Goal: Information Seeking & Learning: Learn about a topic

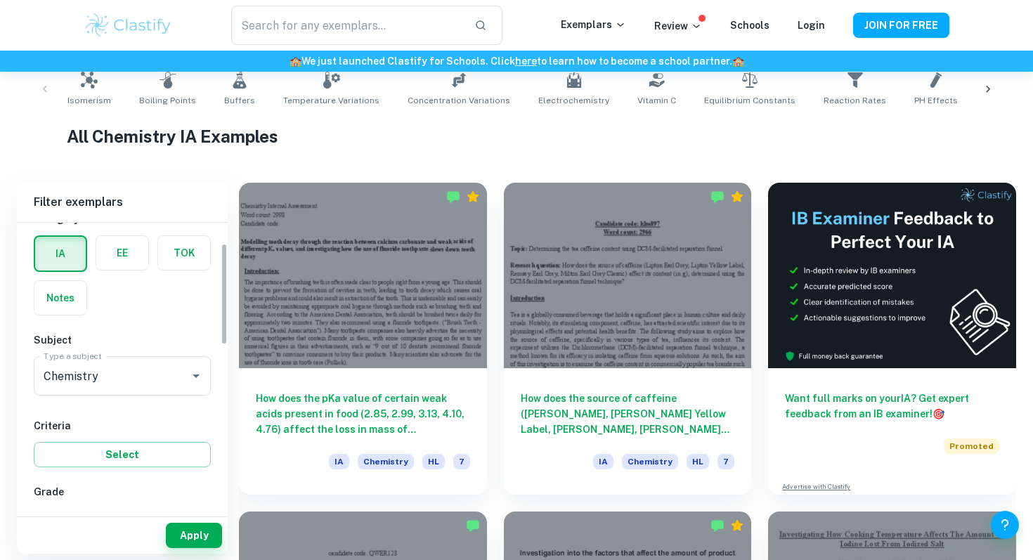
scroll to position [59, 0]
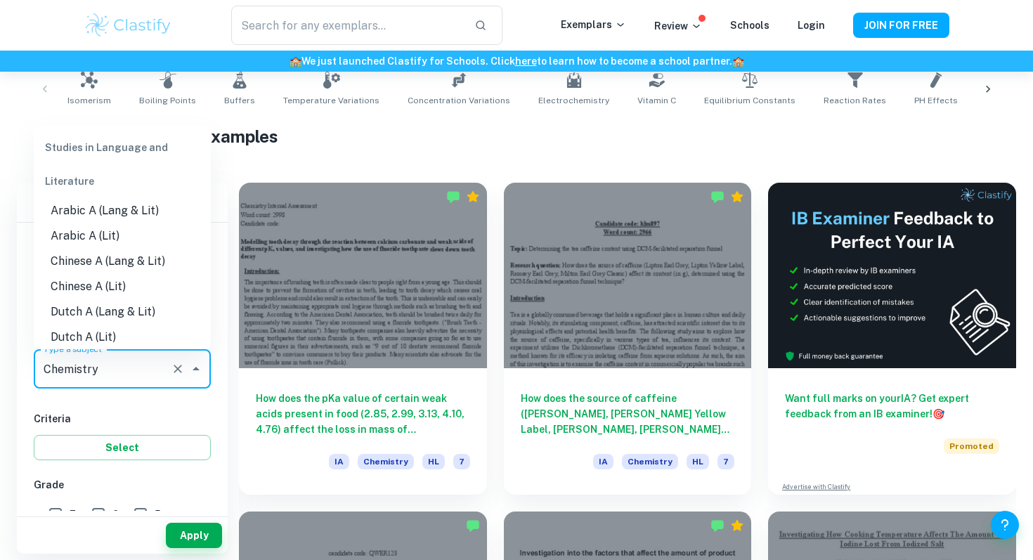
click at [124, 362] on input "Chemistry" at bounding box center [102, 369] width 125 height 27
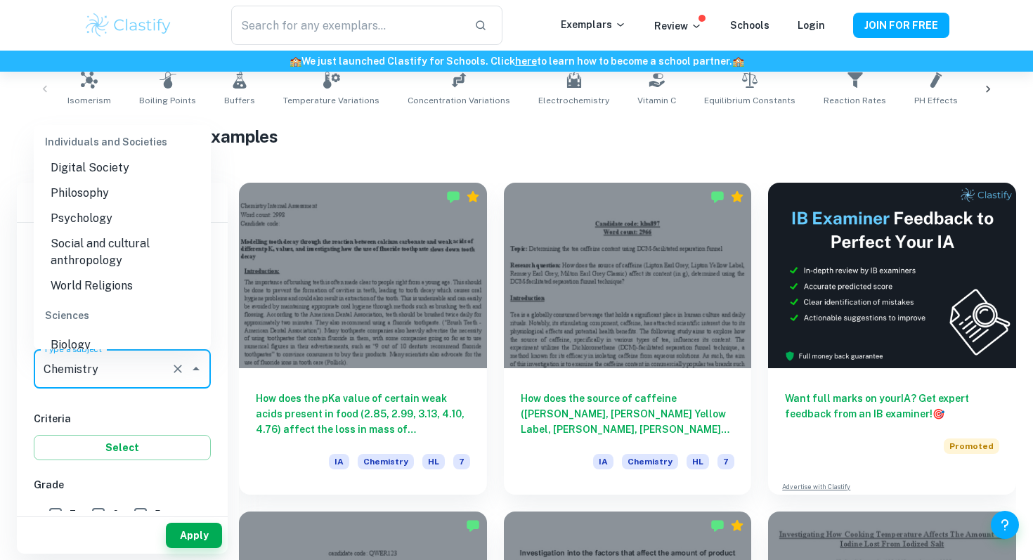
click at [126, 332] on li "Biology" at bounding box center [122, 344] width 177 height 25
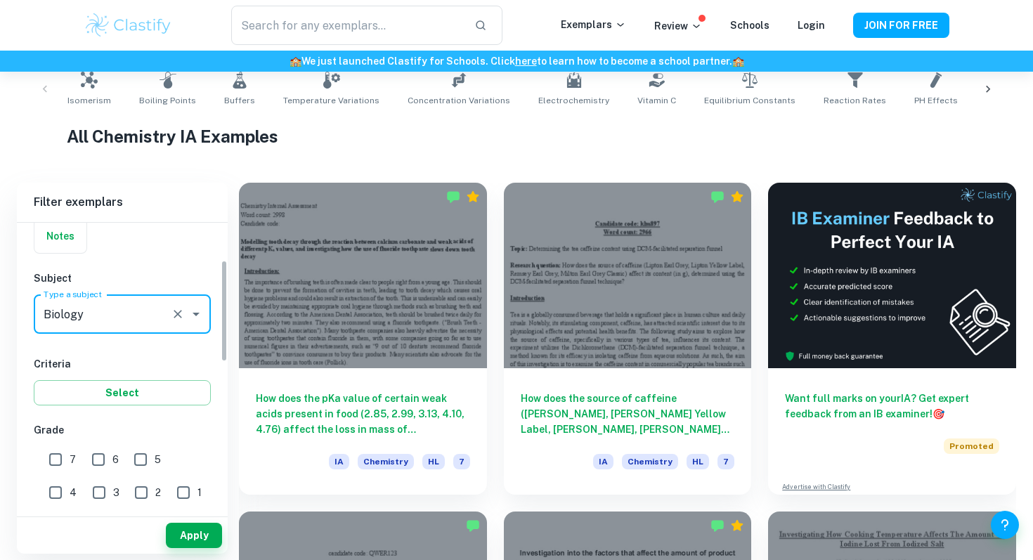
scroll to position [131, 0]
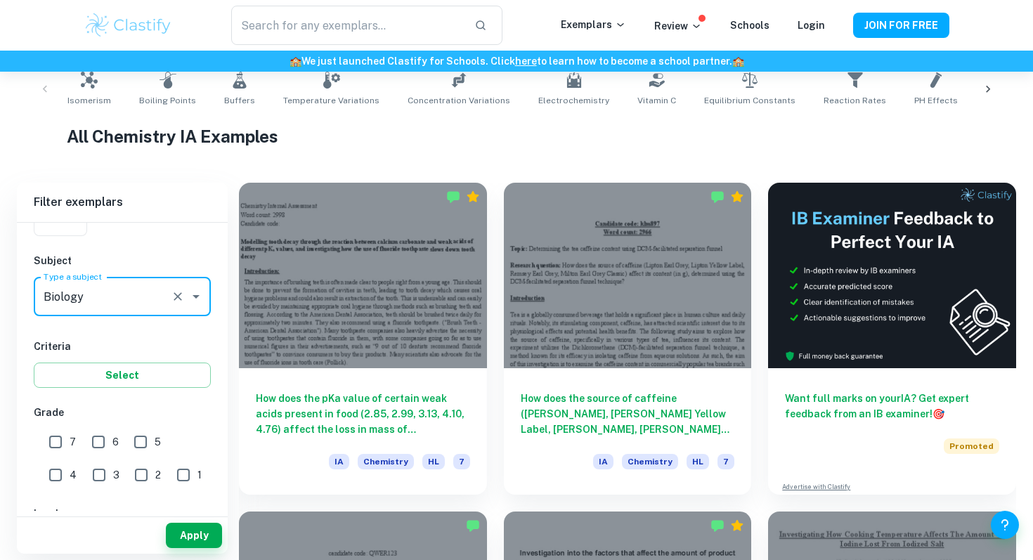
click at [52, 439] on input "7" at bounding box center [55, 442] width 28 height 28
checkbox input "true"
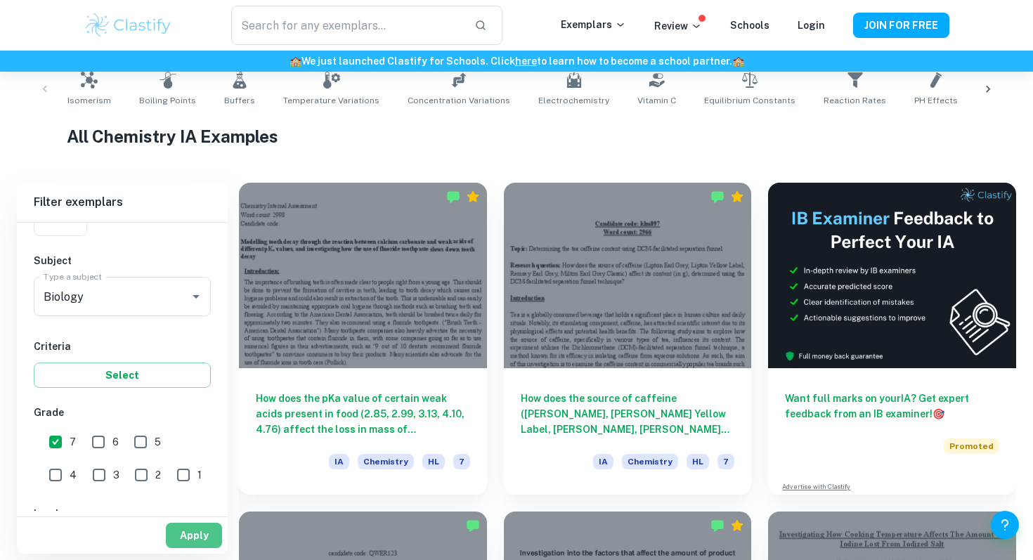
click at [177, 537] on button "Apply" at bounding box center [194, 535] width 56 height 25
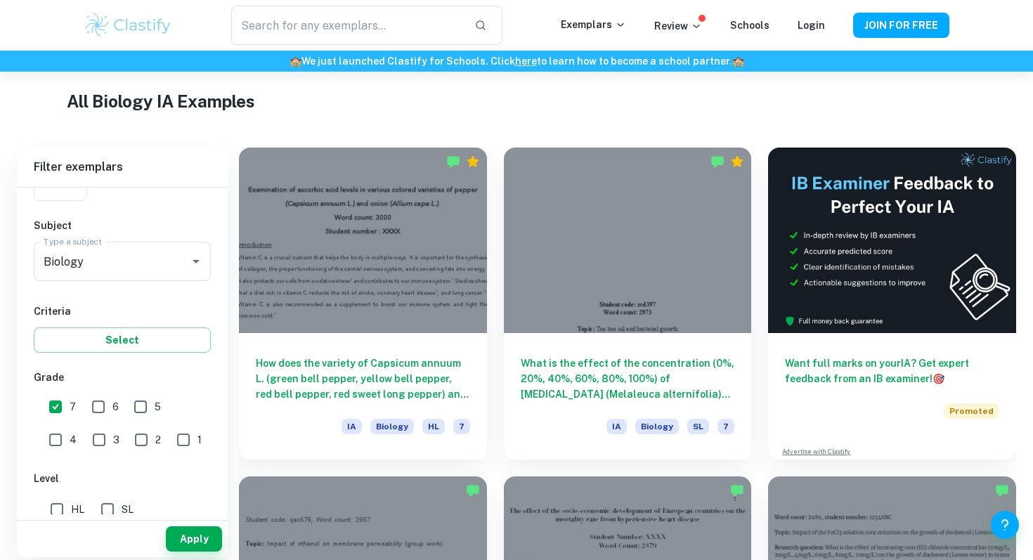
scroll to position [330, 0]
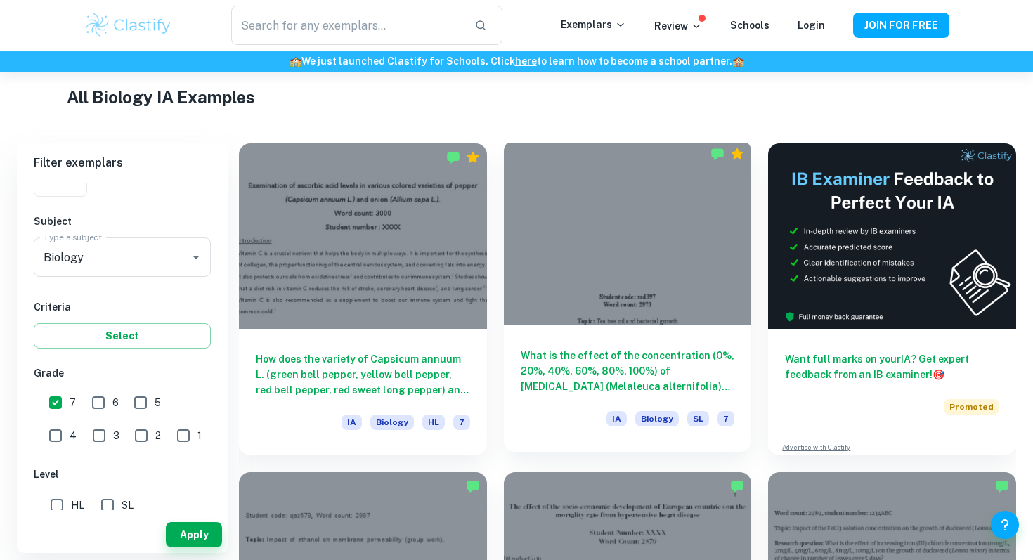
click at [570, 292] on div at bounding box center [628, 232] width 248 height 185
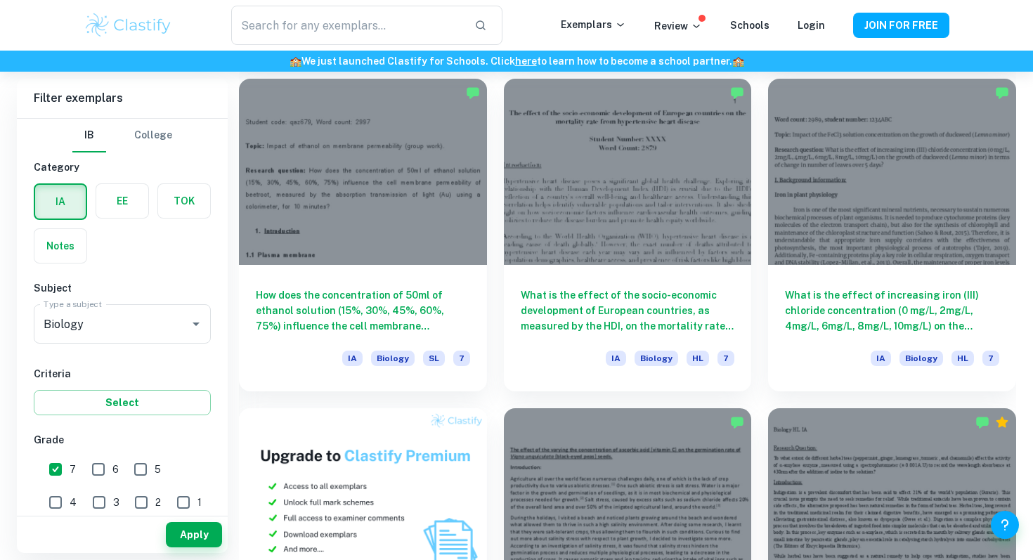
scroll to position [724, 0]
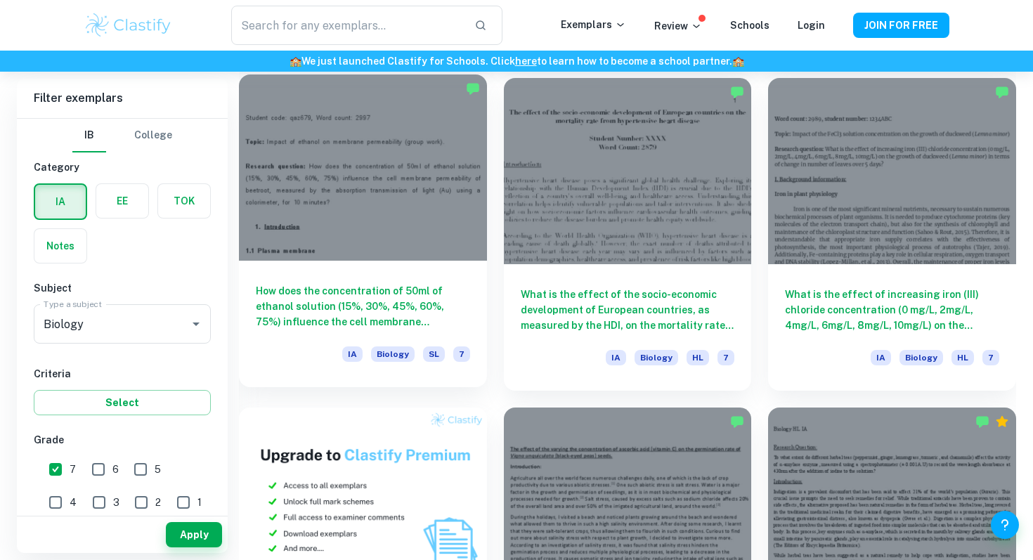
click at [379, 304] on h6 "How does the concentration of 50ml of ethanol solution (15%, 30%, 45%, 60%, 75%…" at bounding box center [363, 306] width 214 height 46
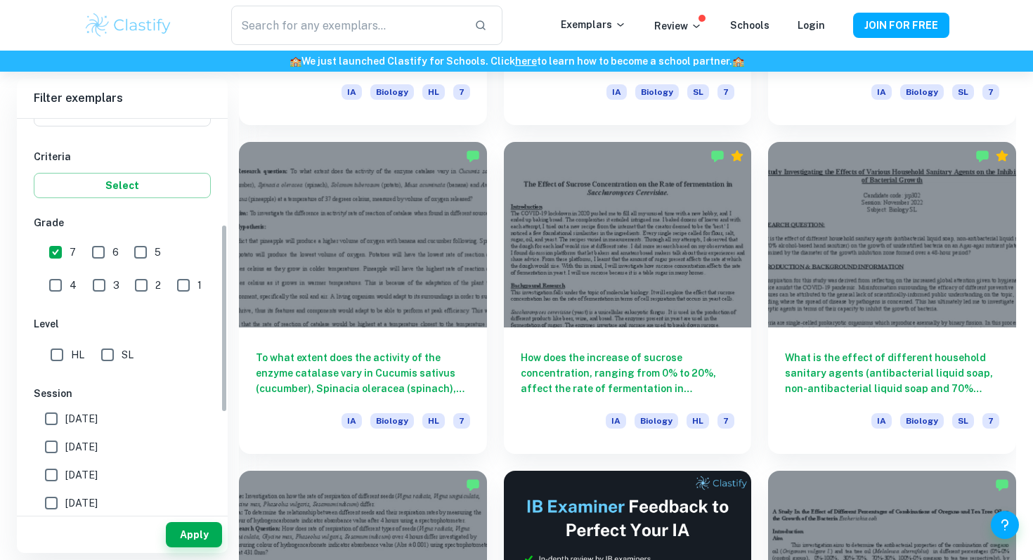
scroll to position [219, 0]
click at [47, 414] on input "[DATE]" at bounding box center [51, 417] width 28 height 28
click at [53, 422] on input "[DATE]" at bounding box center [51, 417] width 28 height 28
checkbox input "false"
click at [52, 441] on input "[DATE]" at bounding box center [51, 445] width 28 height 28
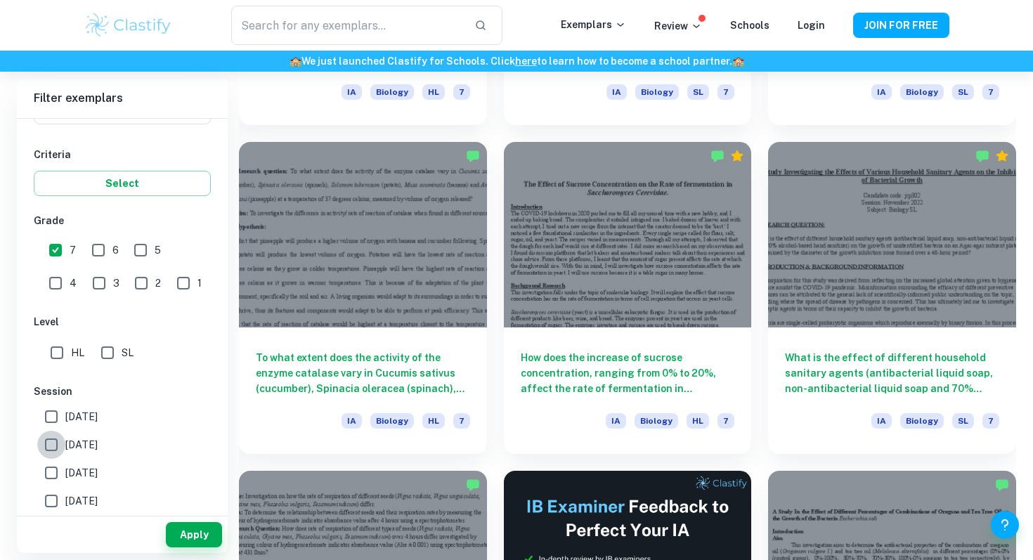
checkbox input "true"
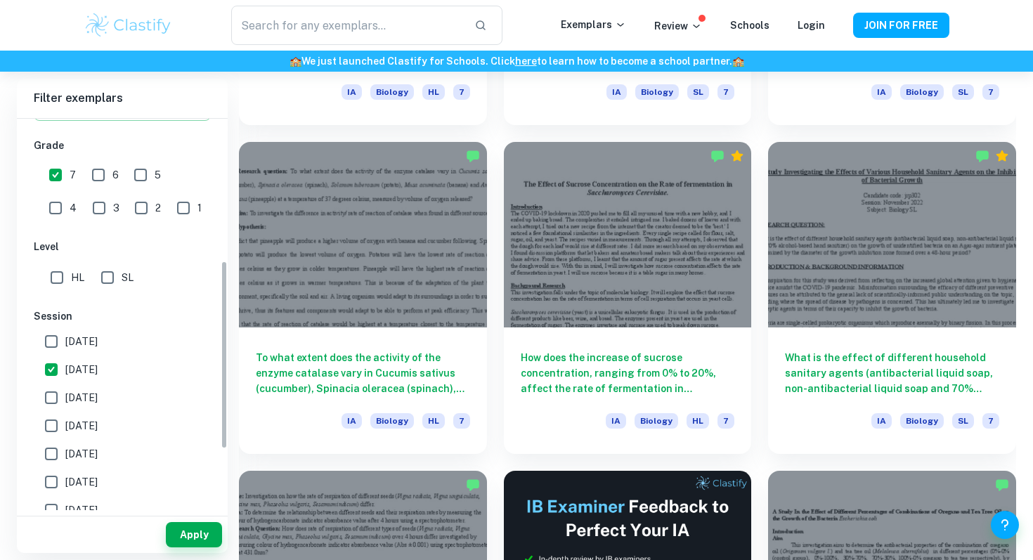
scroll to position [309, 0]
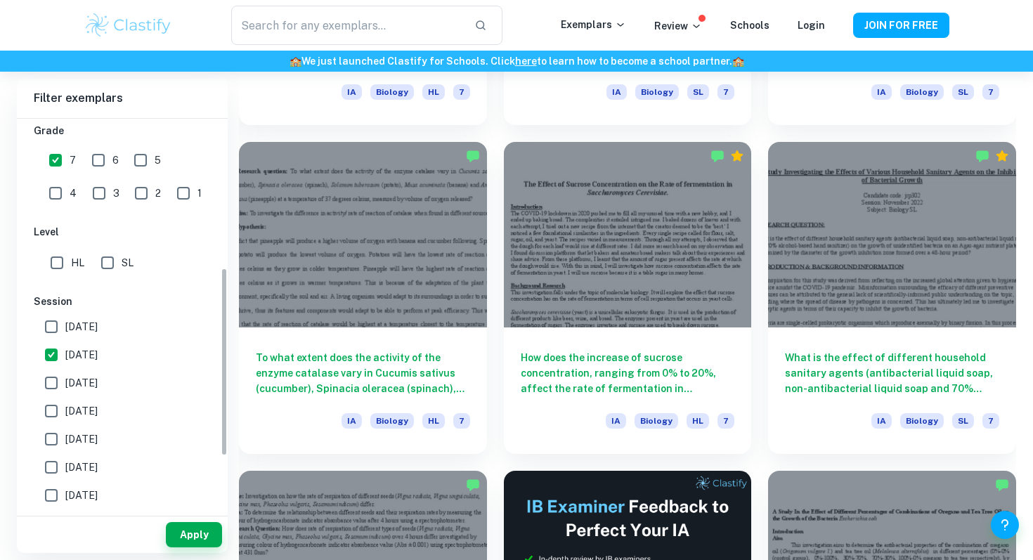
click at [46, 393] on input "[DATE]" at bounding box center [51, 383] width 28 height 28
checkbox input "true"
click at [52, 408] on input "[DATE]" at bounding box center [51, 411] width 28 height 28
click at [53, 422] on input "[DATE]" at bounding box center [51, 411] width 28 height 28
click at [57, 406] on input "[DATE]" at bounding box center [51, 411] width 28 height 28
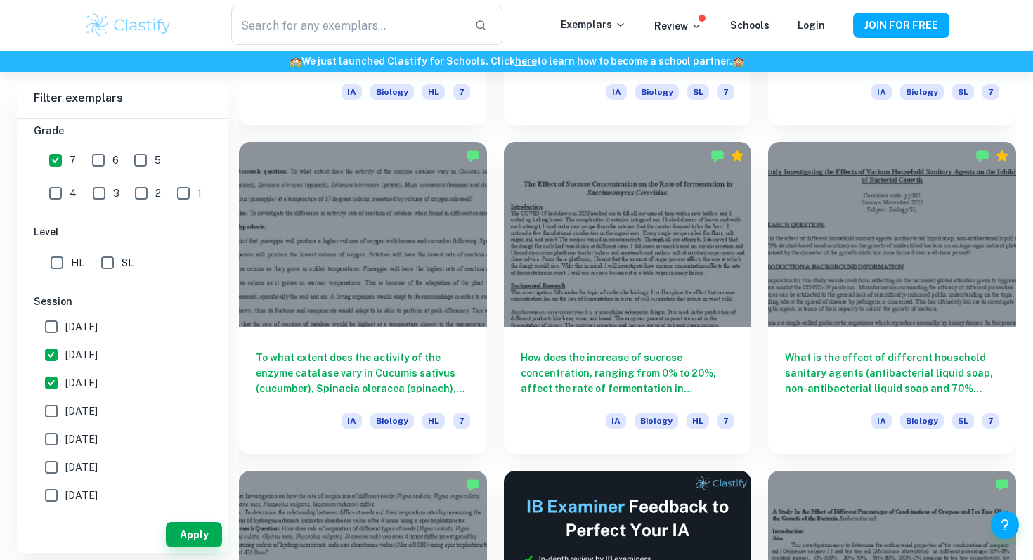
checkbox input "true"
click at [54, 445] on input "[DATE]" at bounding box center [51, 439] width 28 height 28
checkbox input "true"
click at [53, 468] on input "[DATE]" at bounding box center [51, 467] width 28 height 28
checkbox input "true"
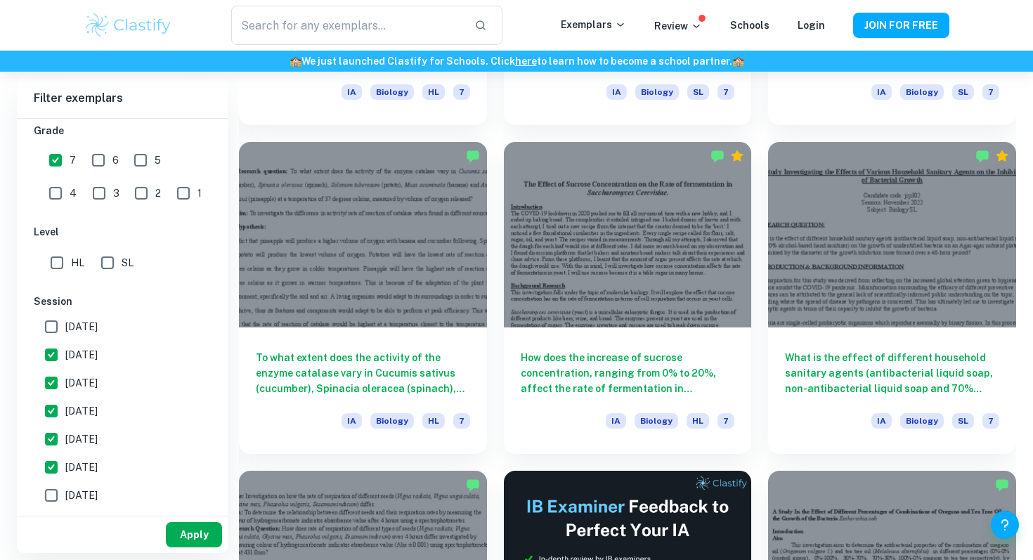
click at [183, 526] on button "Apply" at bounding box center [194, 534] width 56 height 25
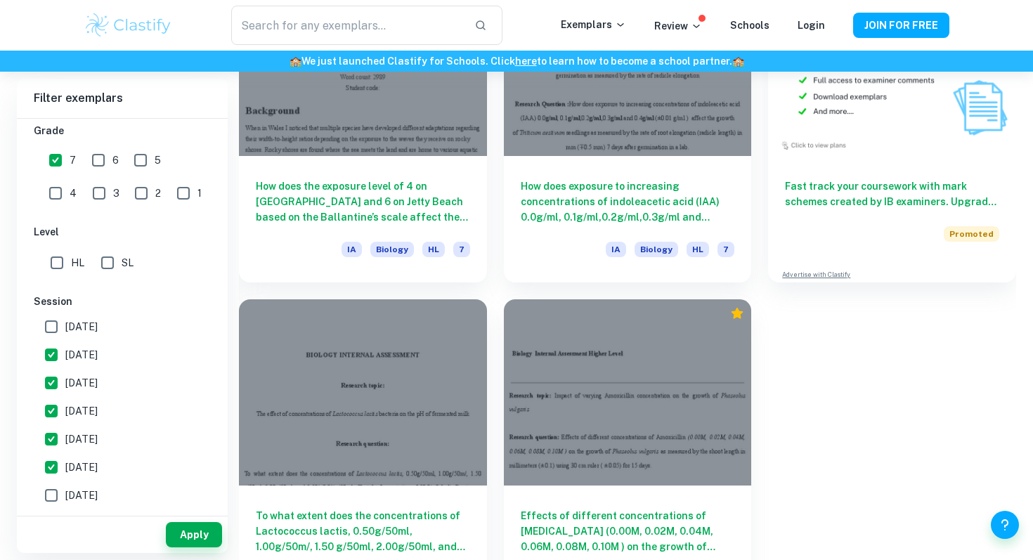
scroll to position [4505, 0]
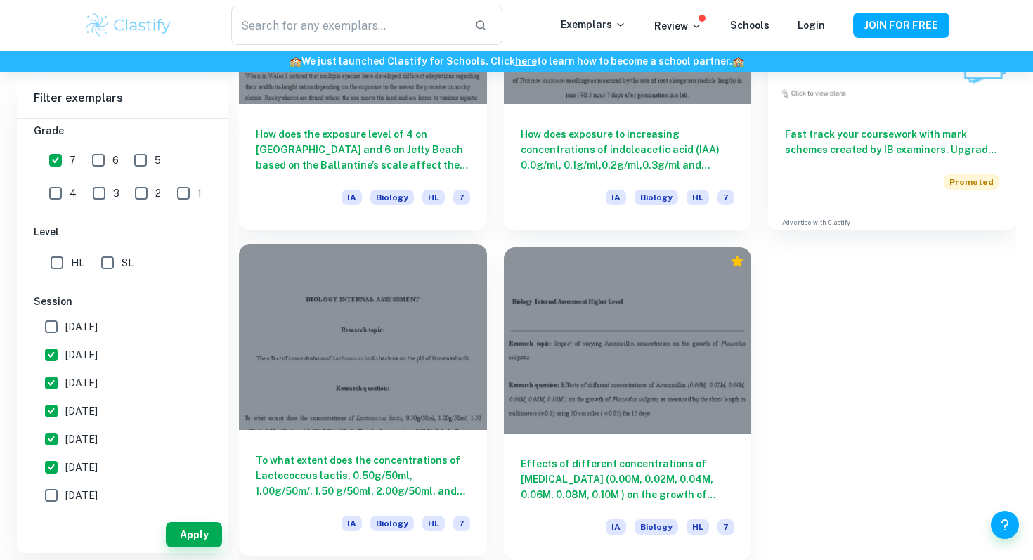
click at [381, 470] on h6 "To what extent does the concentrations of Lactococcus lactis, 0.50g/50ml, 1.00g…" at bounding box center [363, 475] width 214 height 46
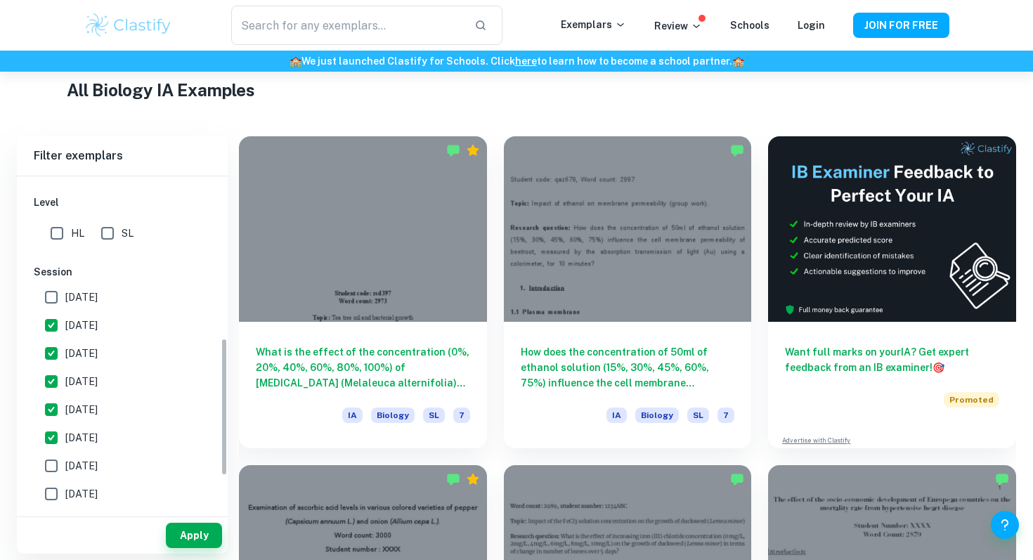
scroll to position [403, 0]
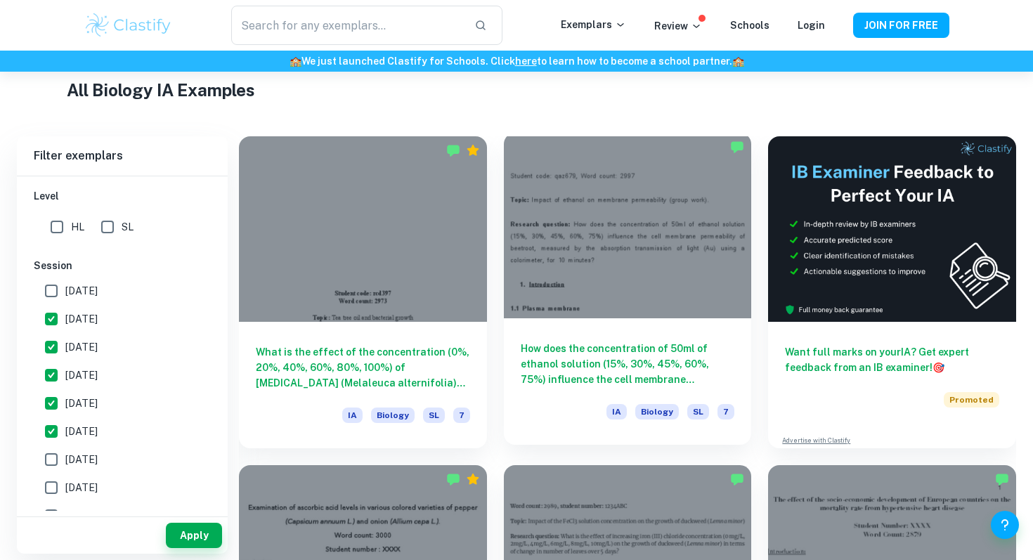
click at [542, 347] on h6 "How does the concentration of 50ml of ethanol solution (15%, 30%, 45%, 60%, 75%…" at bounding box center [628, 364] width 214 height 46
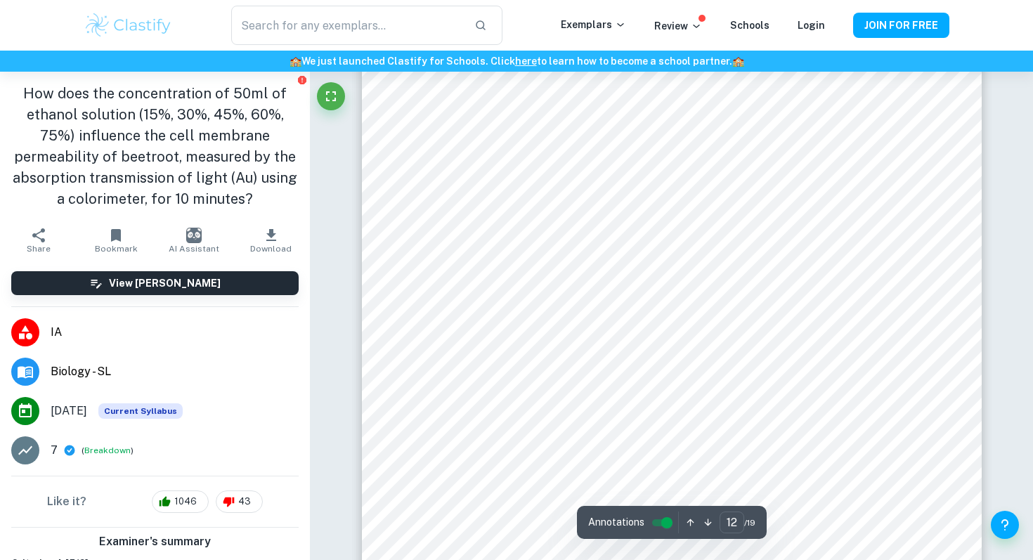
scroll to position [10385, 0]
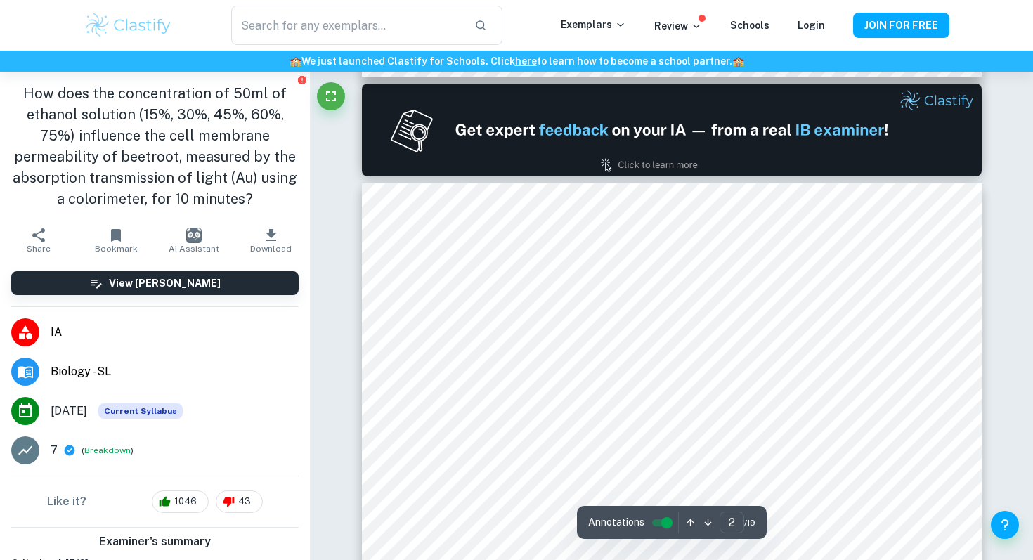
type input "1"
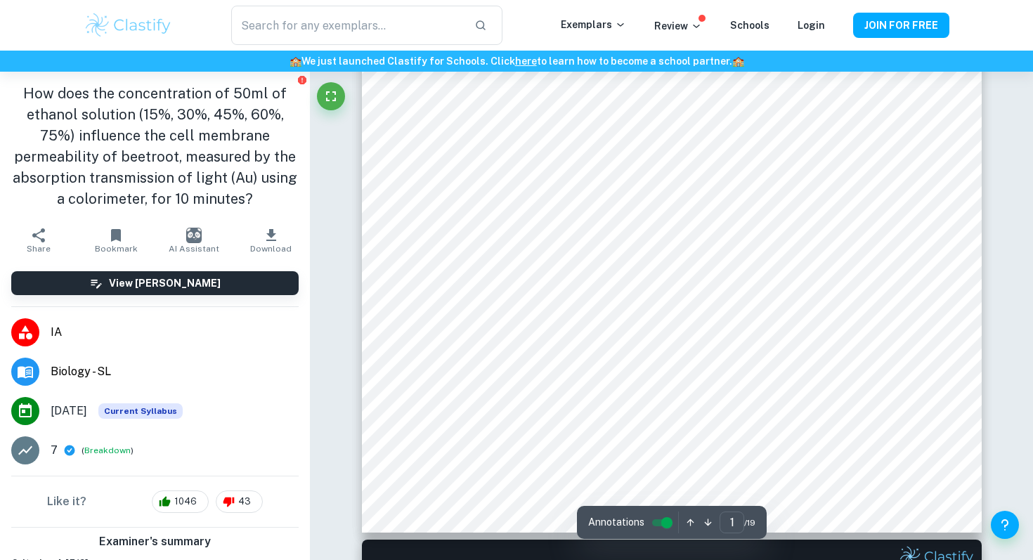
scroll to position [0, 0]
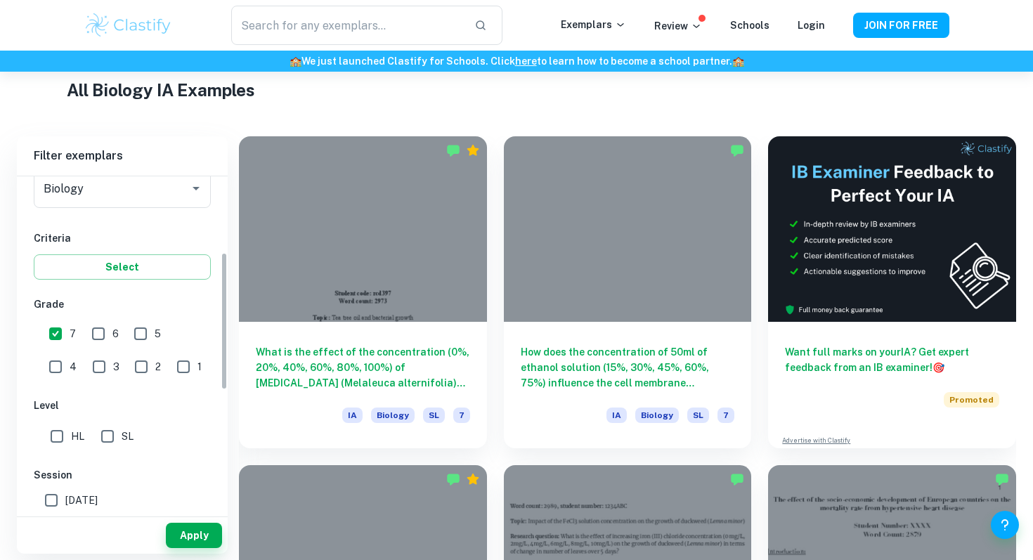
scroll to position [204, 0]
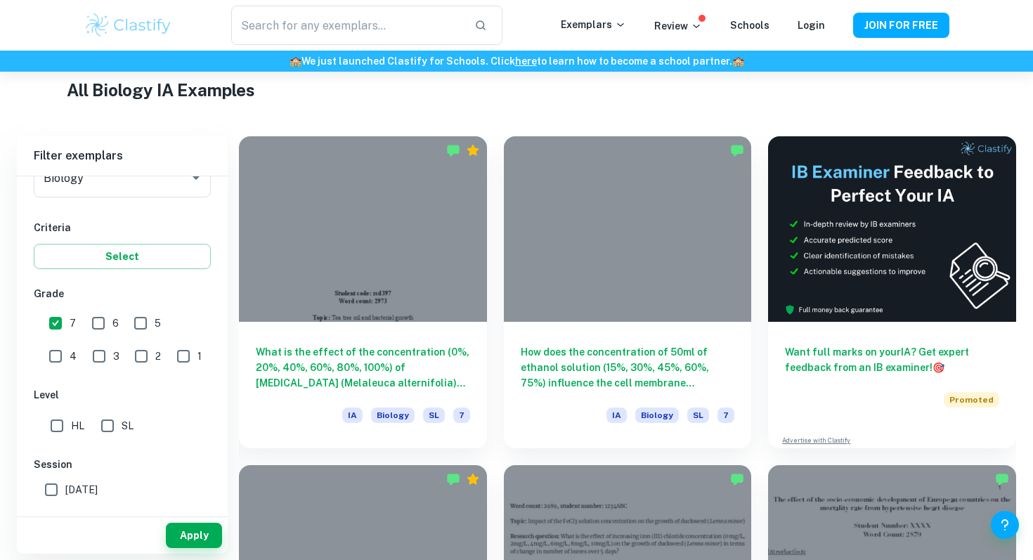
click at [60, 422] on input "HL" at bounding box center [57, 426] width 28 height 28
checkbox input "true"
click at [188, 536] on button "Apply" at bounding box center [194, 535] width 56 height 25
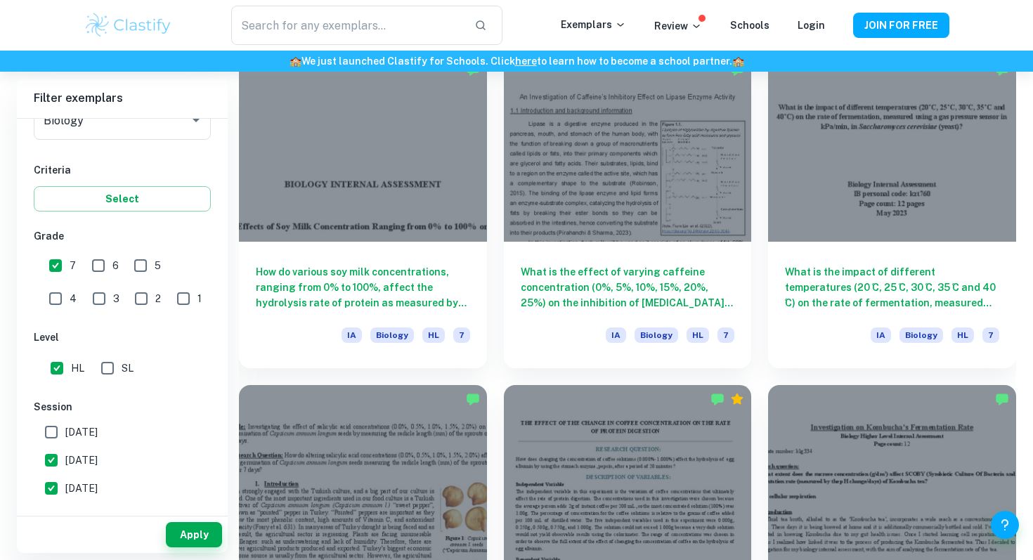
scroll to position [1406, 0]
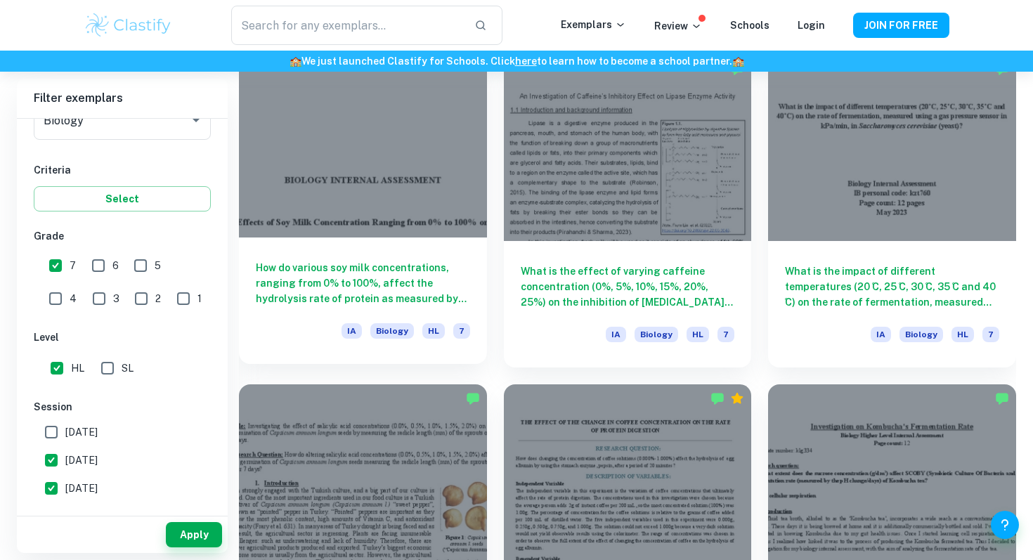
click at [388, 260] on h6 "How do various soy milk concentrations, ranging from 0% to 100%, affect the hyd…" at bounding box center [363, 283] width 214 height 46
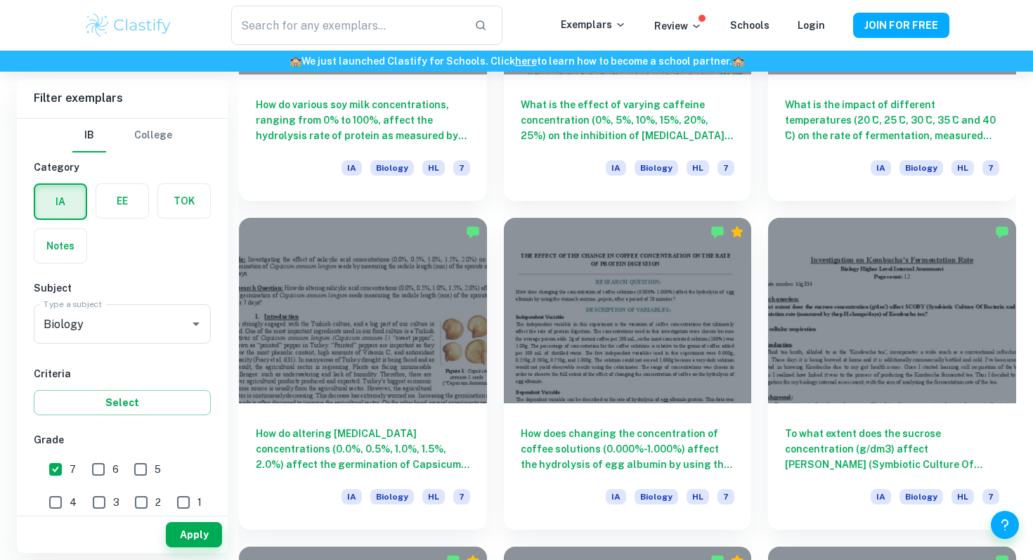
scroll to position [1583, 0]
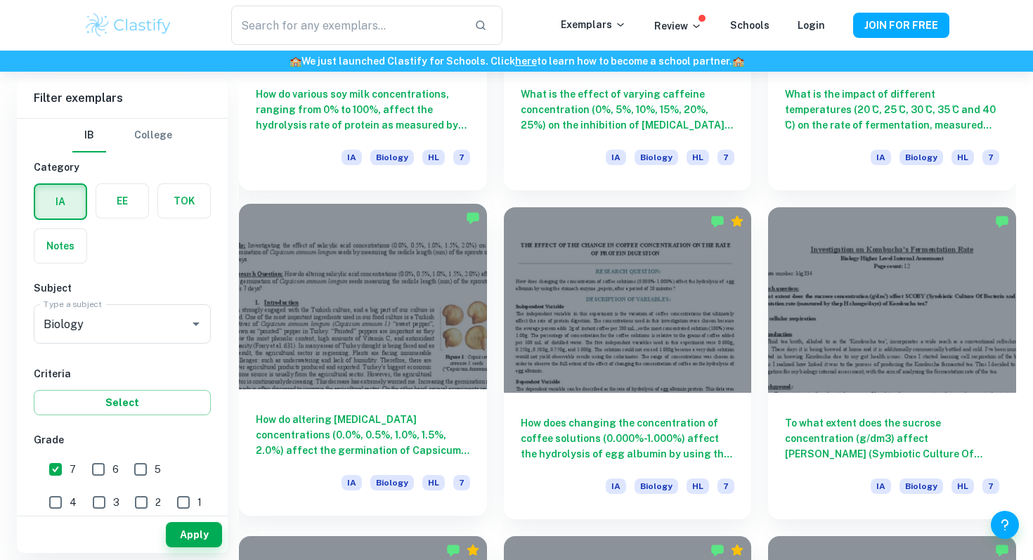
click at [419, 433] on h6 "How do altering [MEDICAL_DATA] concentrations (0.0%, 0.5%, 1.0%, 1.5%, 2.0%) af…" at bounding box center [363, 435] width 214 height 46
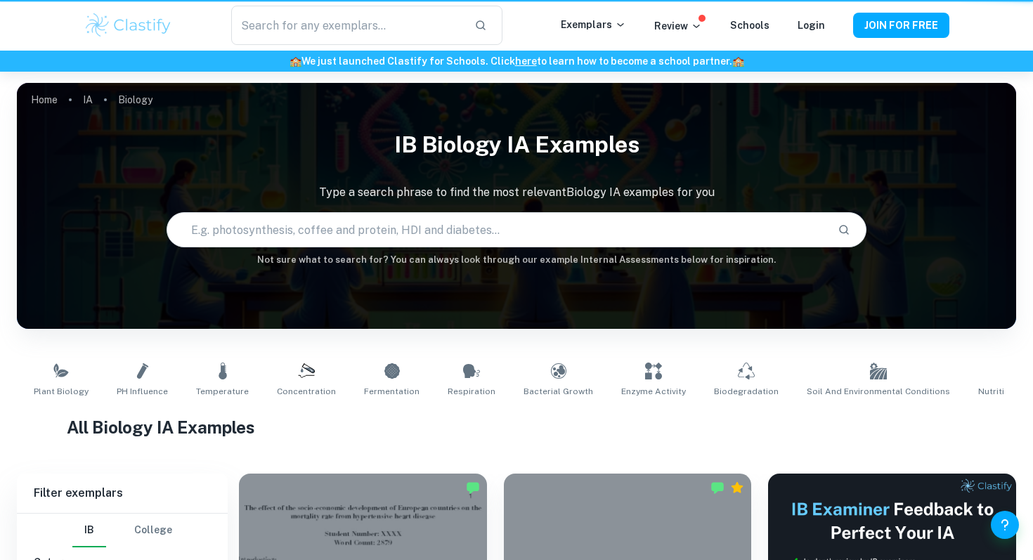
scroll to position [595, 0]
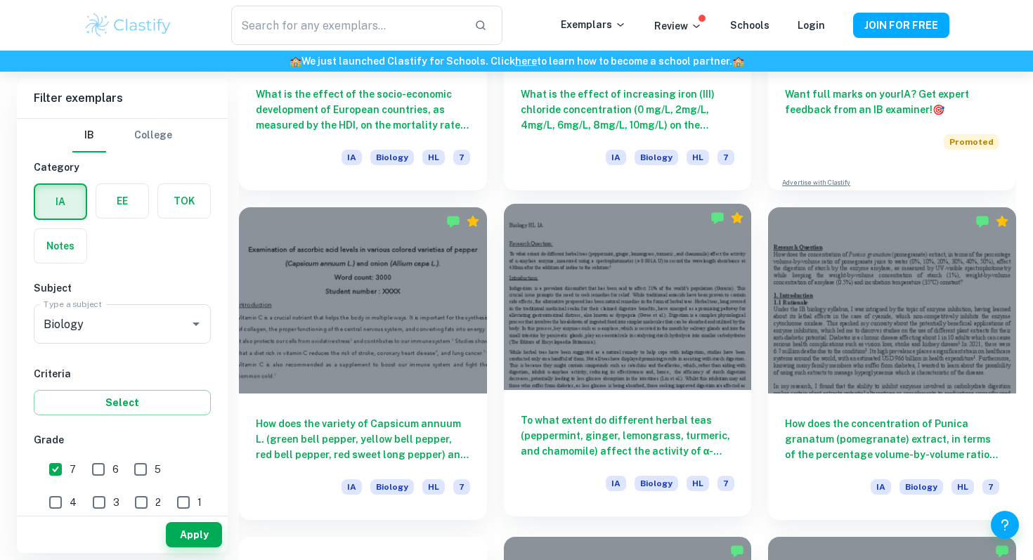
click at [703, 405] on div "To what extent do different herbal teas (peppermint, ginger, lemongrass, turmer…" at bounding box center [628, 453] width 248 height 126
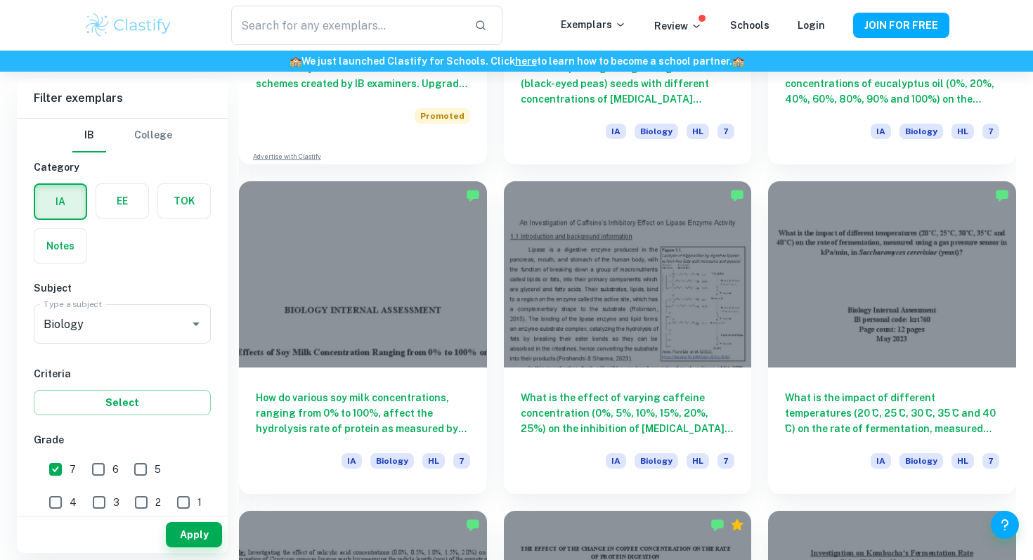
scroll to position [1281, 0]
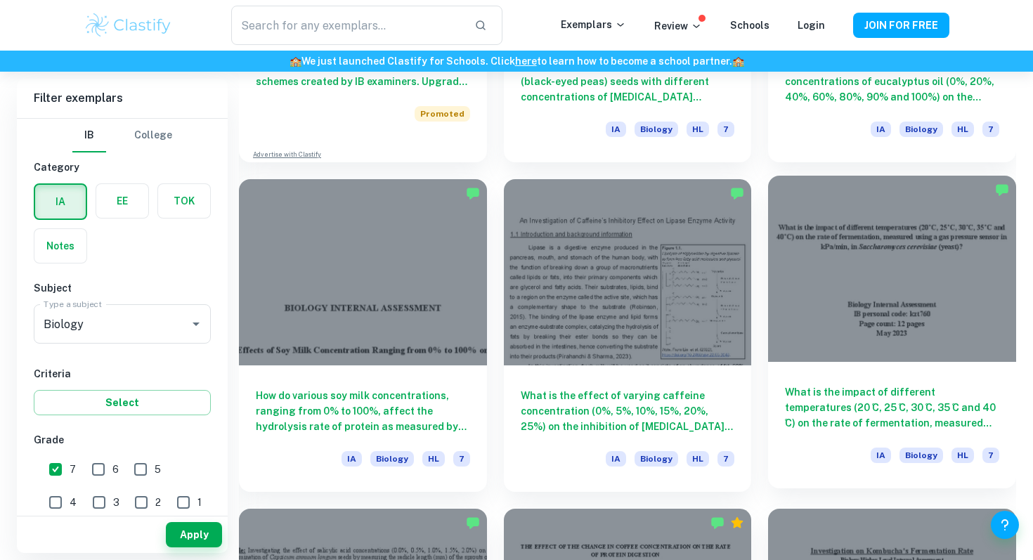
click at [833, 414] on h6 "What is the impact of different temperatures (20 ̊C, 25 ̊C, 30 ̊C, 35 ̊C and 40…" at bounding box center [892, 407] width 214 height 46
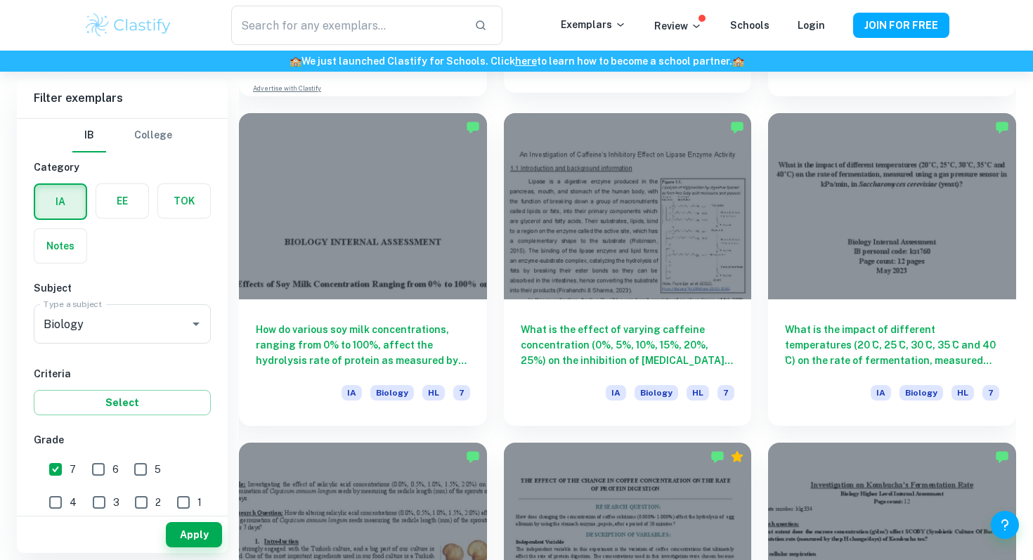
scroll to position [1350, 0]
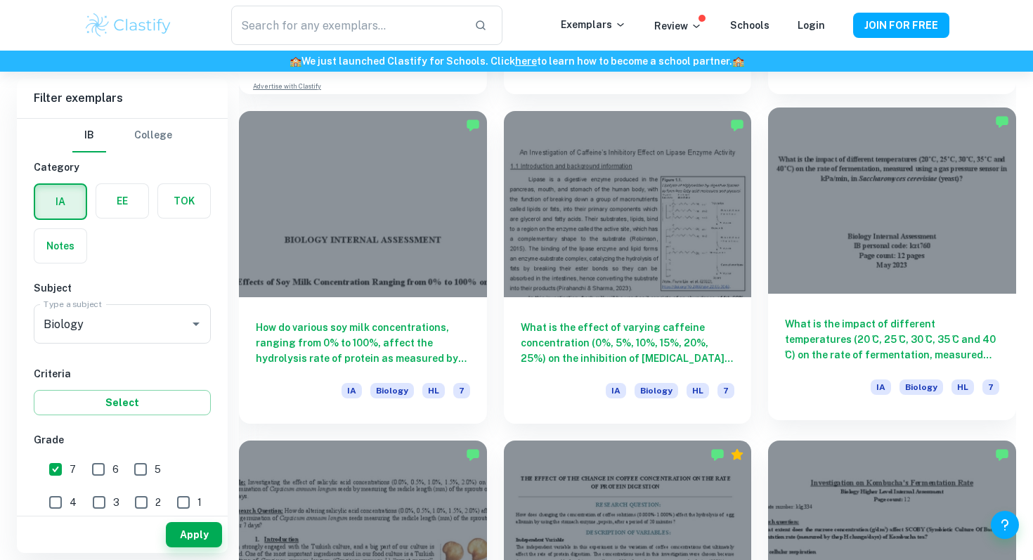
click at [905, 329] on h6 "What is the impact of different temperatures (20 ̊C, 25 ̊C, 30 ̊C, 35 ̊C and 40…" at bounding box center [892, 339] width 214 height 46
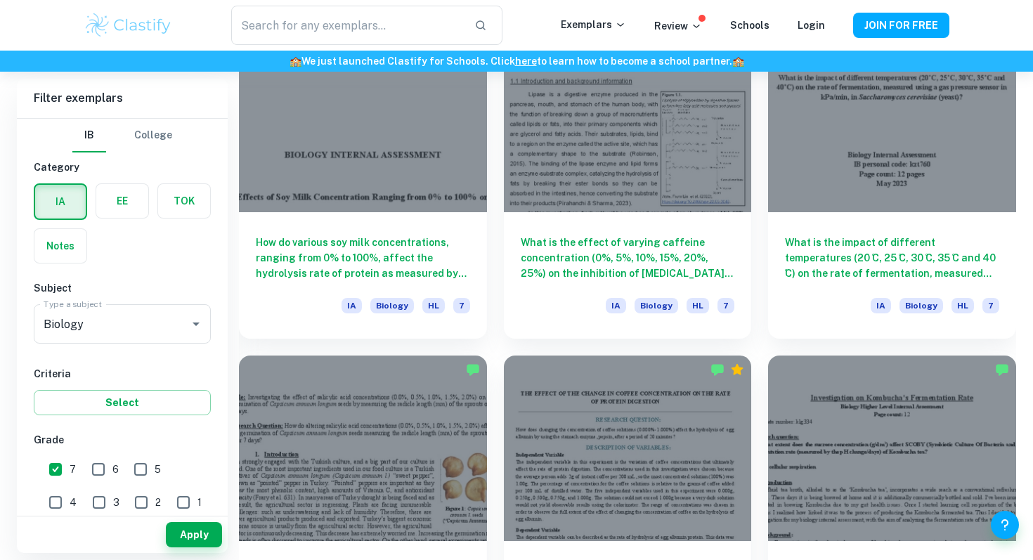
scroll to position [1436, 0]
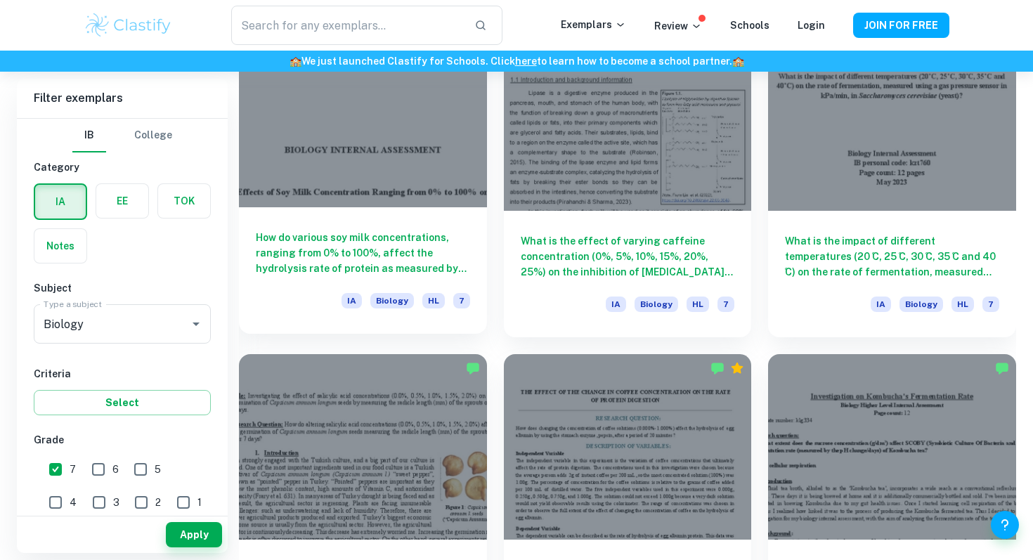
click at [413, 257] on h6 "How do various soy milk concentrations, ranging from 0% to 100%, affect the hyd…" at bounding box center [363, 253] width 214 height 46
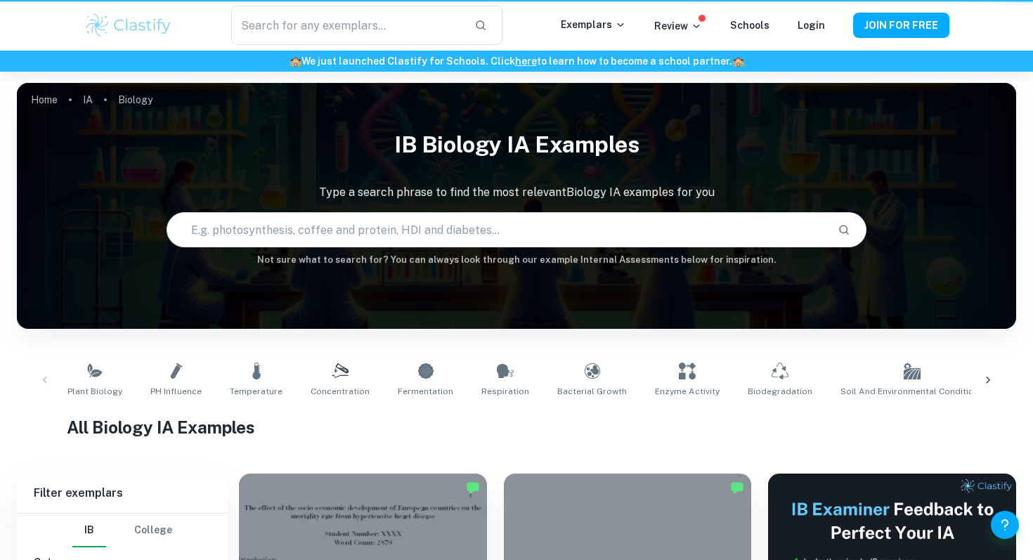
scroll to position [1107, 0]
